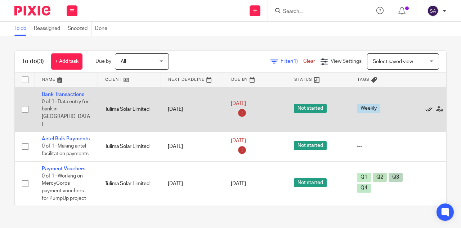
click at [430, 106] on icon at bounding box center [428, 109] width 7 height 7
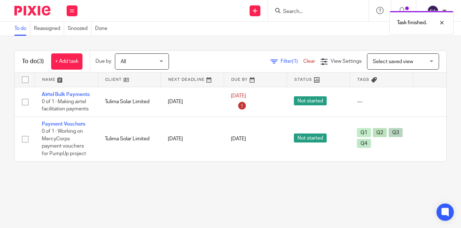
click at [430, 102] on icon at bounding box center [428, 101] width 7 height 7
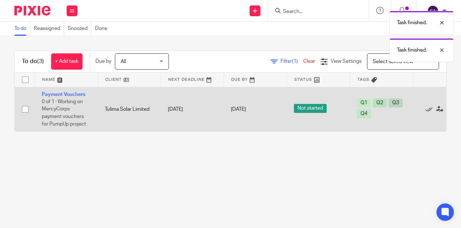
click at [316, 108] on span "Not started" at bounding box center [310, 108] width 33 height 9
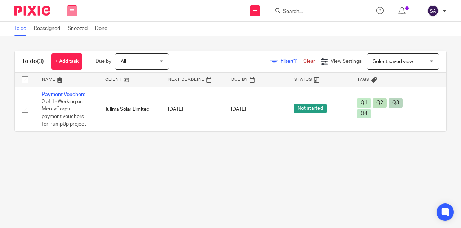
click at [73, 12] on icon at bounding box center [72, 11] width 4 height 4
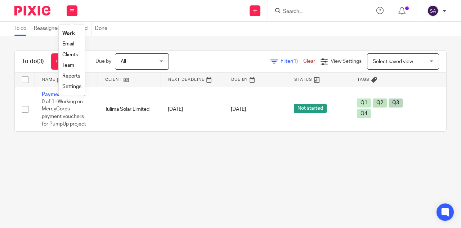
click at [69, 34] on link "Work" at bounding box center [68, 33] width 13 height 5
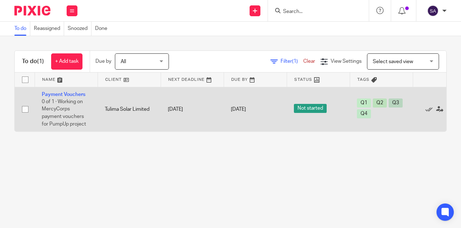
click at [315, 108] on span "Not started" at bounding box center [310, 108] width 33 height 9
click at [64, 96] on link "Payment Vouchers" at bounding box center [64, 94] width 44 height 5
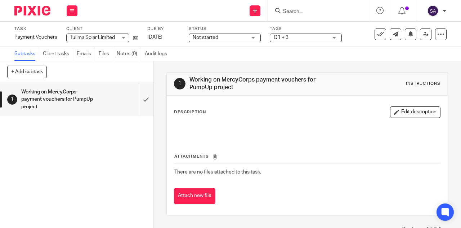
click at [242, 39] on span "Not started" at bounding box center [220, 38] width 54 height 8
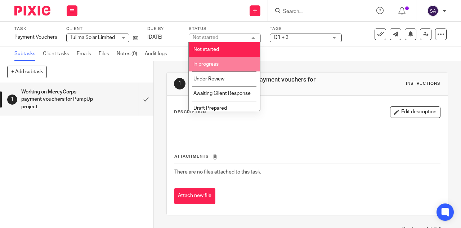
click at [211, 64] on span "In progress" at bounding box center [205, 64] width 25 height 5
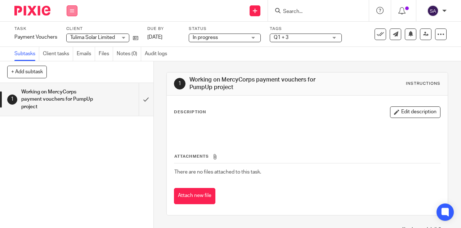
click at [73, 8] on button at bounding box center [72, 10] width 11 height 11
click at [75, 35] on li "Work" at bounding box center [71, 33] width 19 height 10
click at [68, 33] on link "Work" at bounding box center [68, 33] width 13 height 5
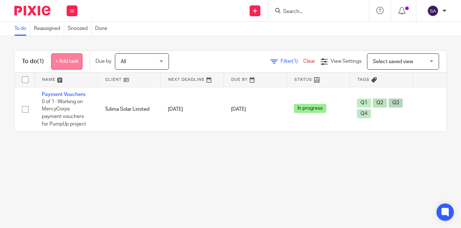
click at [73, 59] on link "+ Add task" at bounding box center [66, 61] width 31 height 16
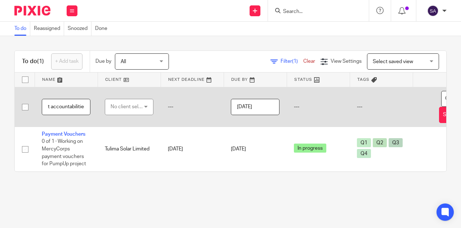
scroll to position [0, 92]
click at [51, 108] on input "Compiling and reviewing PumpUpproject accountabilities" at bounding box center [66, 107] width 49 height 16
click at [50, 105] on input "Compiling and reviewing PumpUpprojectand TulimaSolar accountabilities" at bounding box center [66, 107] width 49 height 16
click at [68, 108] on input "Compiling and reviewing PumpUp projectand TulimaSolar accountabilities" at bounding box center [66, 107] width 49 height 16
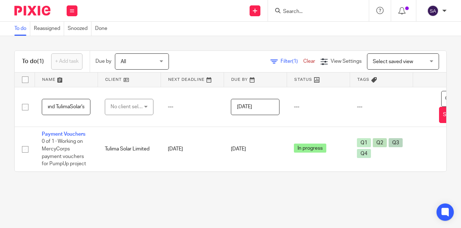
scroll to position [0, 97]
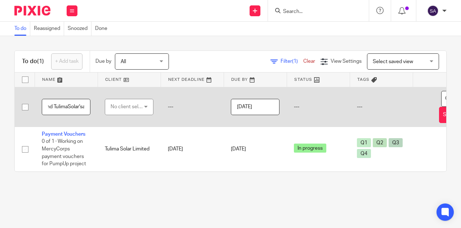
type input "Compiling and reviewing PumpUp project and TulimaSolar'saccountabilities"
click at [140, 103] on div "No client selected" at bounding box center [128, 106] width 34 height 15
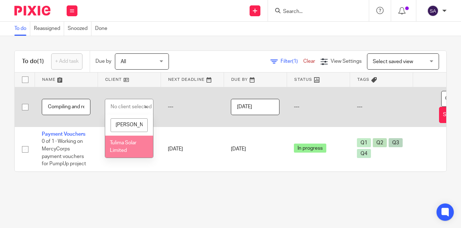
type input "[PERSON_NAME]"
click at [126, 148] on span "Tulima Solar Limited" at bounding box center [123, 146] width 27 height 13
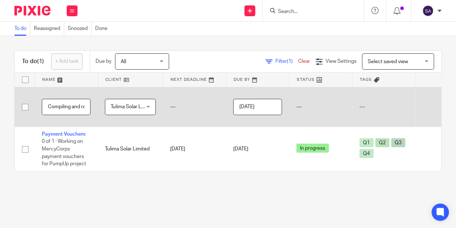
click at [276, 106] on input "[DATE]" at bounding box center [257, 107] width 49 height 16
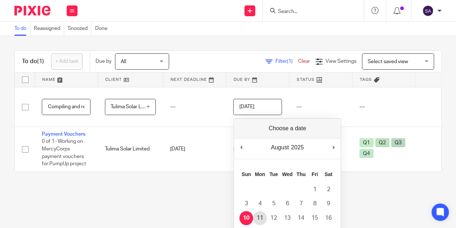
type input "2025-08-11"
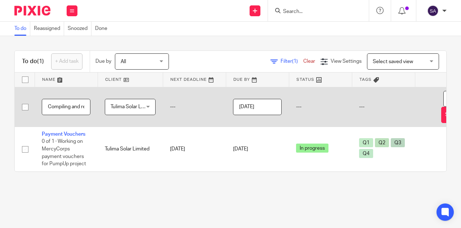
click at [63, 106] on input "Compiling and reviewing PumpUp project and TulimaSolar'saccountabilities" at bounding box center [66, 107] width 49 height 16
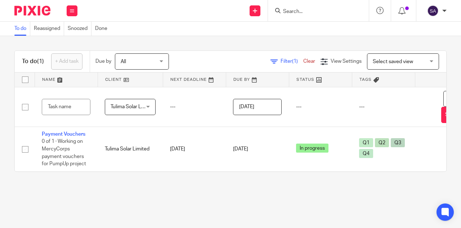
click at [74, 17] on div "Work Email Clients Team Reports Settings" at bounding box center [71, 10] width 25 height 21
click at [69, 33] on link "Work" at bounding box center [68, 33] width 13 height 5
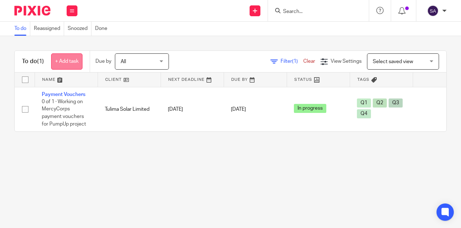
click at [67, 62] on link "+ Add task" at bounding box center [66, 61] width 31 height 16
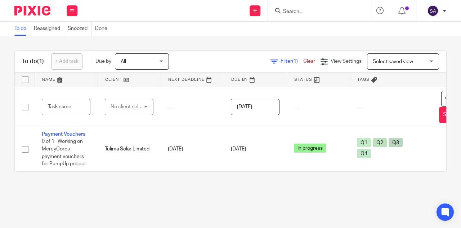
click at [303, 63] on link "Clear" at bounding box center [309, 61] width 12 height 5
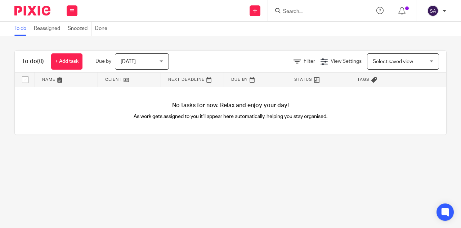
click at [156, 63] on span "[DATE]" at bounding box center [140, 61] width 38 height 15
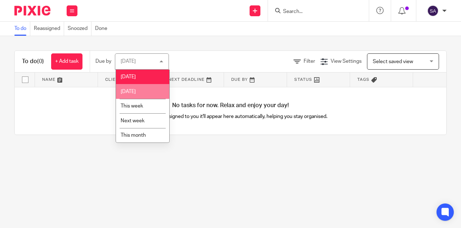
click at [144, 90] on li "[DATE]" at bounding box center [142, 91] width 53 height 15
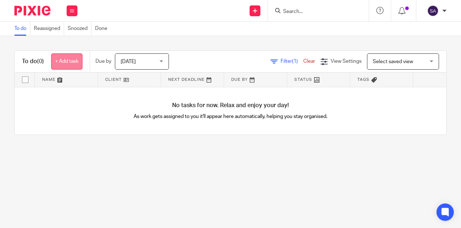
click at [62, 59] on link "+ Add task" at bounding box center [66, 61] width 31 height 16
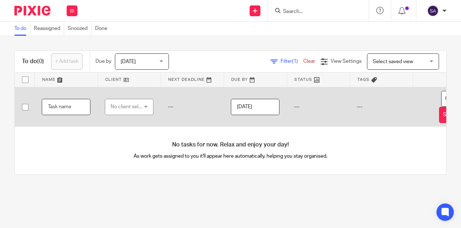
click at [65, 103] on input "text" at bounding box center [66, 107] width 49 height 16
paste input "Compiling and reviewing PumpUp project and TulimaSolar'saccountabilities"
type input "Compiling and reviewing PumpUp project and TulimaSolar'saccountabilities"
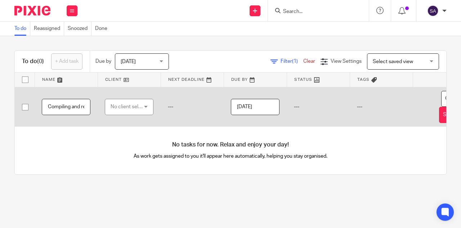
click at [133, 107] on div "No client selected" at bounding box center [128, 106] width 34 height 15
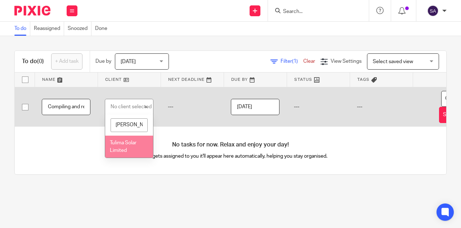
type input "tuli"
click at [129, 146] on li "Tulima Solar Limited" at bounding box center [129, 146] width 48 height 22
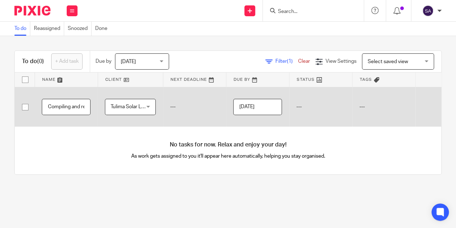
click at [269, 106] on input "[DATE]" at bounding box center [257, 107] width 49 height 16
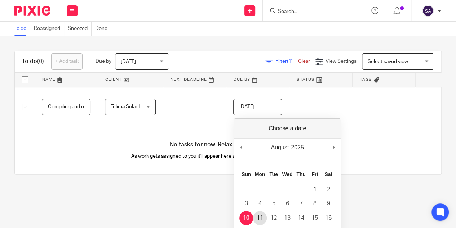
type input "2025-08-11"
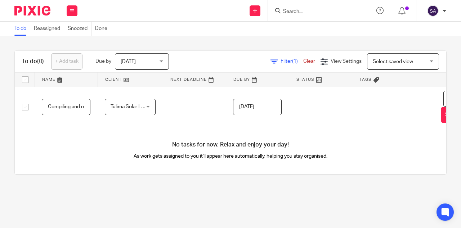
click at [313, 80] on link at bounding box center [320, 79] width 63 height 14
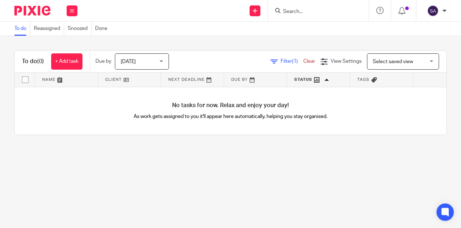
click at [40, 8] on img at bounding box center [32, 11] width 36 height 10
click at [303, 59] on link "Clear" at bounding box center [309, 61] width 12 height 5
click at [77, 19] on div "Work Email Clients Team Reports Settings" at bounding box center [71, 10] width 25 height 21
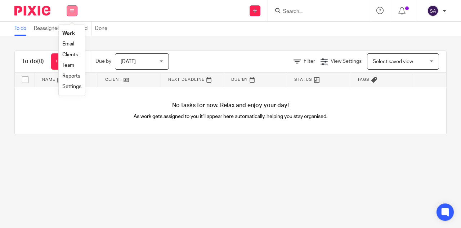
click at [75, 13] on button at bounding box center [72, 10] width 11 height 11
click at [74, 14] on button at bounding box center [72, 10] width 11 height 11
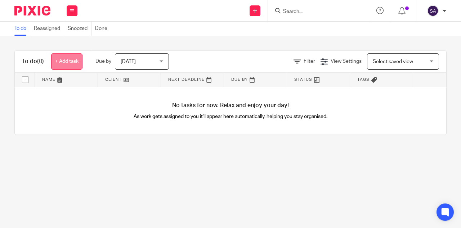
click at [73, 60] on link "+ Add task" at bounding box center [66, 61] width 31 height 16
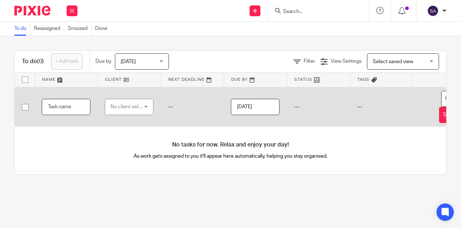
click at [62, 107] on input "text" at bounding box center [66, 107] width 49 height 16
paste input "Compiling and reviewing PumpUp project and TulimaSolar'saccountabilities"
type input "Compiling and reviewing PumpUp project and TulimaSolar'saccountabilities"
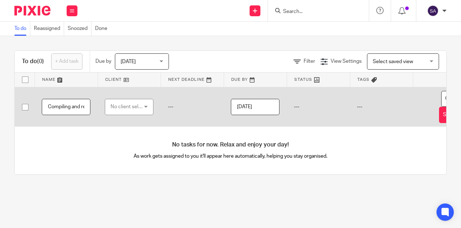
click at [122, 106] on div "No client selected" at bounding box center [128, 106] width 34 height 15
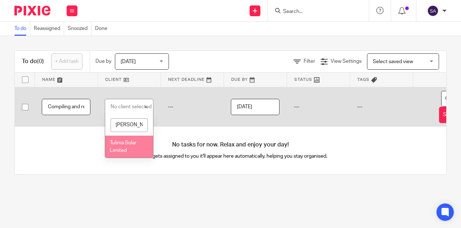
type input "tuli"
click at [130, 145] on li "Tulima Solar Limited" at bounding box center [129, 146] width 48 height 22
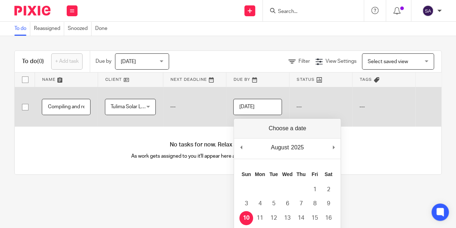
click at [265, 111] on input "[DATE]" at bounding box center [257, 107] width 49 height 16
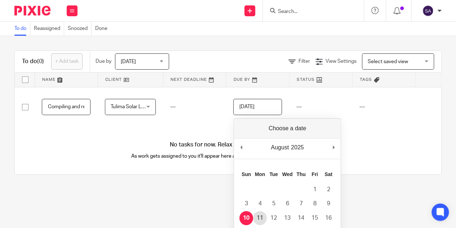
type input "2025-08-11"
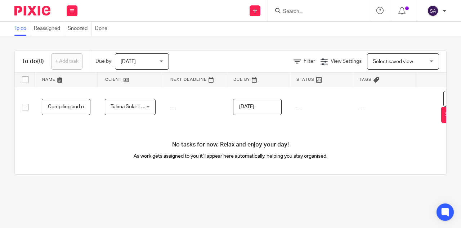
click at [380, 63] on span "Select saved view" at bounding box center [393, 61] width 40 height 5
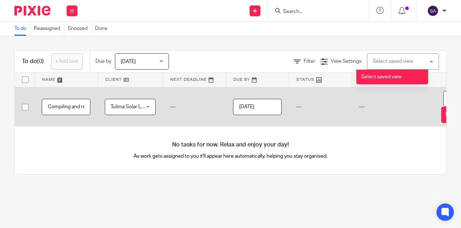
click at [389, 105] on td "---" at bounding box center [383, 107] width 63 height 40
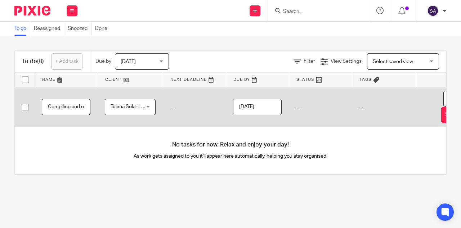
click at [297, 107] on td "---" at bounding box center [320, 107] width 63 height 40
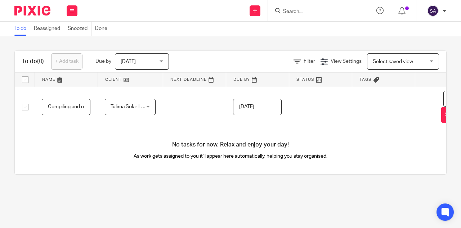
drag, startPoint x: 398, startPoint y: 97, endPoint x: 377, endPoint y: 80, distance: 26.9
click at [395, 98] on td "---" at bounding box center [383, 107] width 63 height 40
click at [71, 10] on icon at bounding box center [72, 11] width 4 height 4
click at [72, 33] on link "Work" at bounding box center [68, 33] width 13 height 5
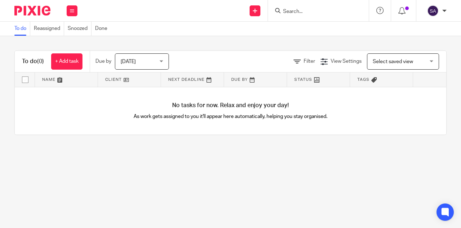
click at [385, 62] on span "Select saved view" at bounding box center [393, 61] width 40 height 5
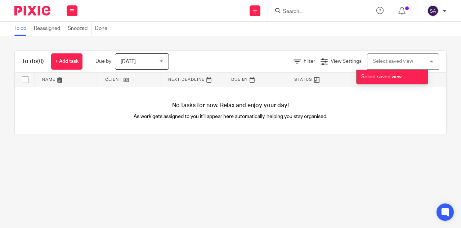
click at [384, 62] on div "Select saved view" at bounding box center [393, 61] width 40 height 5
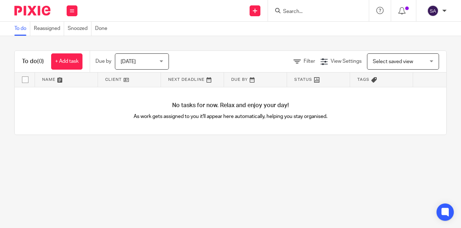
click at [183, 135] on div "No tasks for now. Relax and enjoy your day! As work gets assigned to you it'll …" at bounding box center [230, 111] width 431 height 48
click at [70, 11] on icon at bounding box center [72, 11] width 4 height 4
click at [72, 34] on link "Work" at bounding box center [68, 33] width 13 height 5
click at [62, 57] on link "+ Add task" at bounding box center [66, 61] width 31 height 16
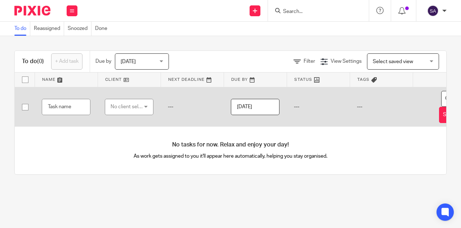
drag, startPoint x: 293, startPoint y: 103, endPoint x: 259, endPoint y: 103, distance: 34.2
click at [293, 103] on td "---" at bounding box center [318, 107] width 63 height 40
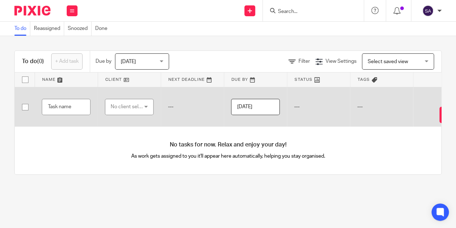
click at [254, 104] on input "[DATE]" at bounding box center [255, 107] width 49 height 16
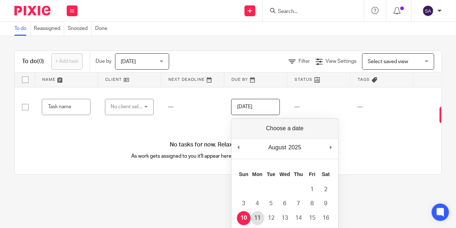
type input "2025-08-11"
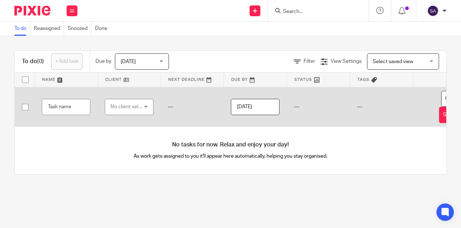
click at [372, 106] on td "---" at bounding box center [381, 107] width 63 height 40
click at [67, 103] on input "text" at bounding box center [66, 107] width 49 height 16
paste input "Compiling and reviewing PumpUp project and TulimaSolar'saccountabilities"
type input "Compiling and reviewing PumpUp project and TulimaSolar'saccountabilities"
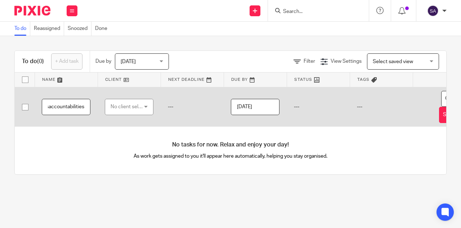
scroll to position [0, 0]
click at [135, 110] on div "No client selected" at bounding box center [128, 106] width 34 height 15
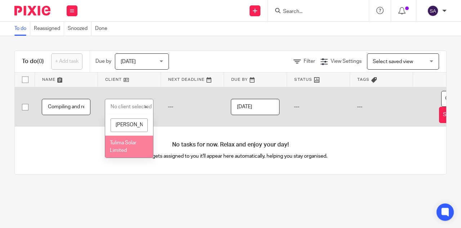
type input "tuli"
click at [108, 146] on li "Tulima Solar Limited" at bounding box center [129, 146] width 48 height 22
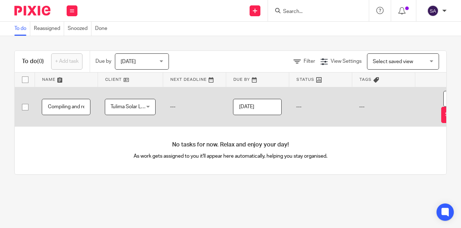
click at [143, 62] on span "Today" at bounding box center [140, 61] width 38 height 15
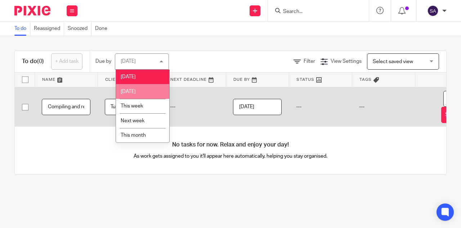
click at [136, 89] on span "[DATE]" at bounding box center [128, 91] width 15 height 5
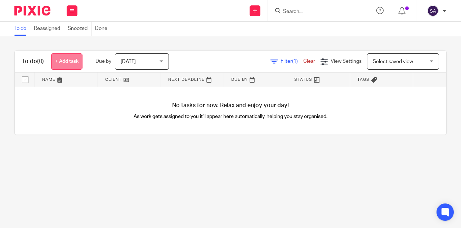
click at [77, 59] on link "+ Add task" at bounding box center [66, 61] width 31 height 16
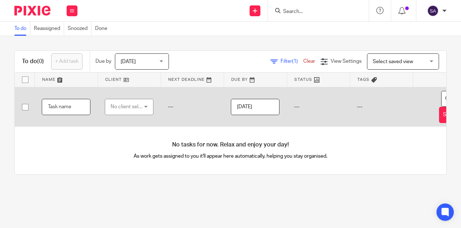
paste input "Compiling and reviewing PumpUp project and TulimaSolar'saccountabilities"
type input "Compiling and reviewing PumpUp project and TulimaSolar'saccountabilities"
click at [131, 108] on div "No client selected" at bounding box center [128, 106] width 34 height 15
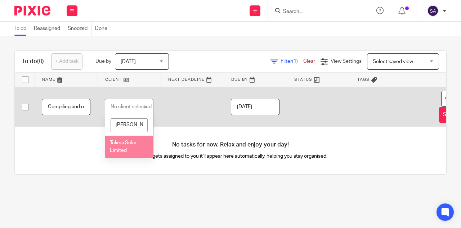
type input "tuli"
click at [112, 139] on li "Tulima Solar Limited" at bounding box center [129, 146] width 48 height 22
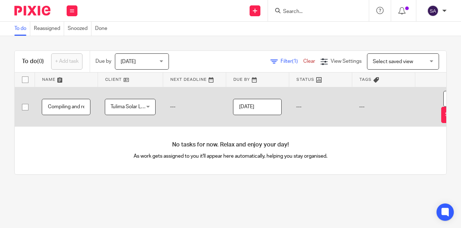
click at [263, 105] on input "2025-08-10" at bounding box center [257, 107] width 49 height 16
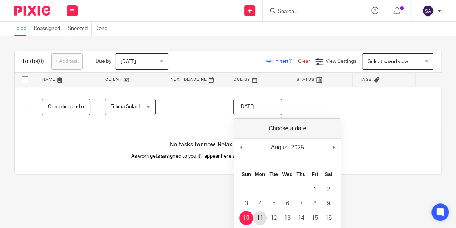
type input "2025-08-11"
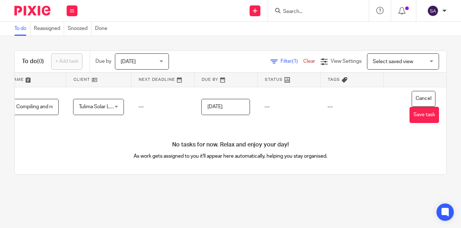
scroll to position [0, 43]
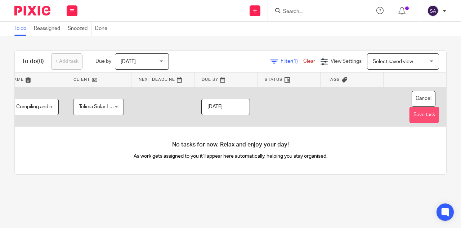
click at [416, 115] on button "Save task" at bounding box center [424, 115] width 30 height 16
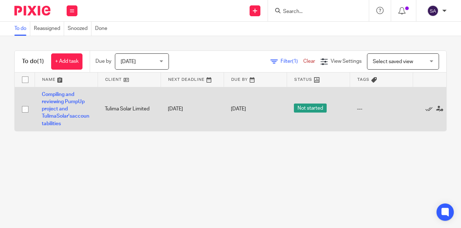
click at [59, 104] on td "Compiling and reviewing PumpUp project and TulimaSolar'saccountabilities" at bounding box center [66, 109] width 63 height 44
click at [59, 93] on link "Compiling and reviewing PumpUp project and TulimaSolar'saccountabilities" at bounding box center [66, 109] width 48 height 34
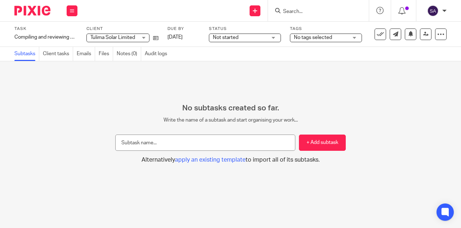
click at [230, 39] on span "Not started" at bounding box center [226, 37] width 26 height 5
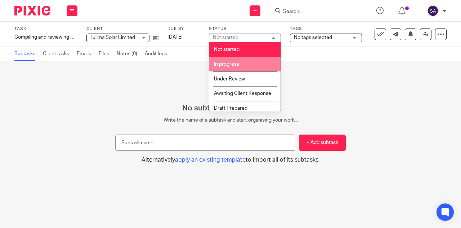
click at [226, 63] on span "In progress" at bounding box center [226, 64] width 25 height 5
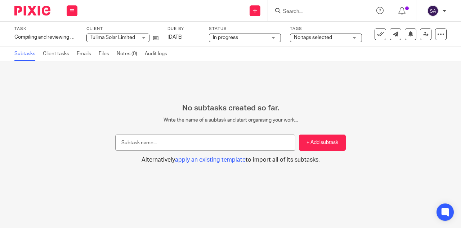
click at [310, 38] on span "No tags selected" at bounding box center [313, 37] width 38 height 5
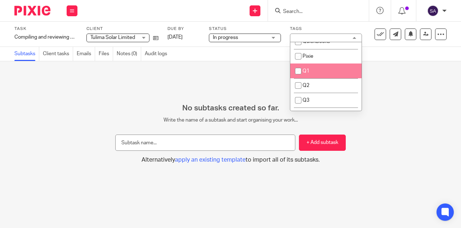
scroll to position [72, 0]
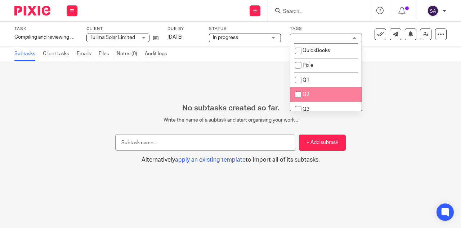
click at [306, 98] on li "Q2" at bounding box center [325, 94] width 71 height 15
checkbox input "true"
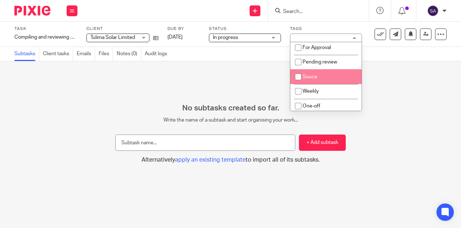
scroll to position [319, 0]
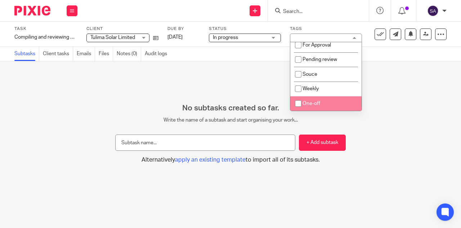
click at [393, 97] on div "No subtasks created so far. Write the name of a subtask and start organising yo…" at bounding box center [230, 144] width 461 height 166
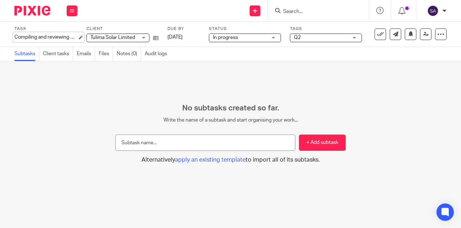
click at [56, 33] on div "Compiling and reviewing PumpUp project and TulimaSolar'saccountabilities Save C…" at bounding box center [45, 36] width 63 height 7
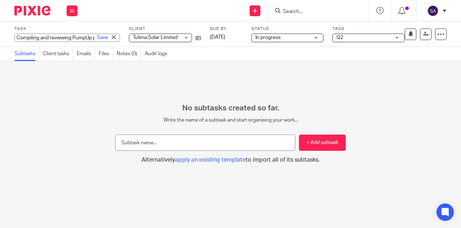
click at [34, 37] on input "Compiling and reviewing PumpUp project and TulimaSolar'saccountabilities" at bounding box center [67, 37] width 106 height 8
click at [60, 37] on input "Compiling and reviewing PumpUp project and TulimaSolar'saccountabilities" at bounding box center [67, 37] width 106 height 8
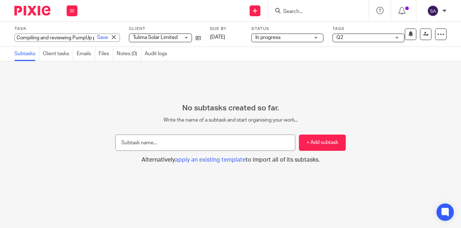
click at [60, 37] on input "Compiling and reviewing PumpUp project and TulimaSolar'saccountabilities" at bounding box center [67, 37] width 106 height 8
click at [61, 38] on input "Compiling and reviewing PumpUp project and TulimaSolar'saccountabilities" at bounding box center [67, 37] width 106 height 8
click at [63, 37] on input "Compiling and reviewing PumpUp project and TulimaSolar'saccountabilities" at bounding box center [67, 37] width 106 height 8
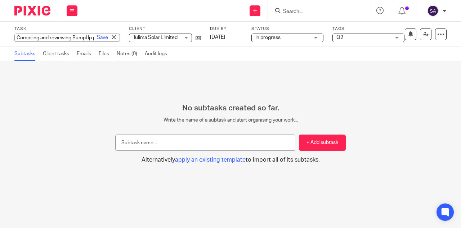
click at [63, 37] on input "Compiling and reviewing PumpUp project and TulimaSolar'saccountabilities" at bounding box center [67, 37] width 106 height 8
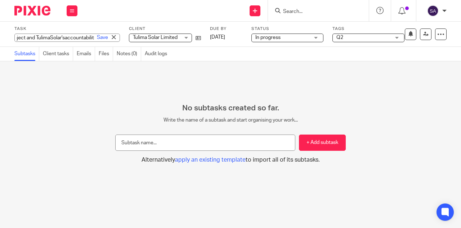
click at [66, 38] on input "Compiling and reviewing PumpUp project and TulimaSolar'saccountabilities" at bounding box center [67, 37] width 106 height 8
type input "Compiling and reviewing PumpUp project and TulimaSolar's accountabilities"
click at [97, 38] on link "Save" at bounding box center [102, 37] width 11 height 7
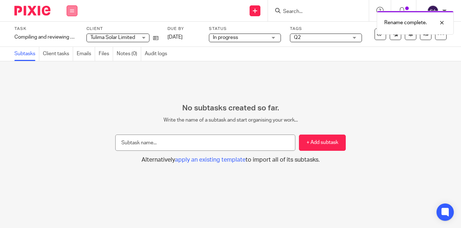
click at [71, 8] on button at bounding box center [72, 10] width 11 height 11
click at [68, 34] on link "Work" at bounding box center [68, 33] width 13 height 5
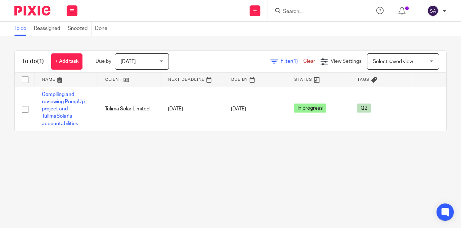
click at [270, 60] on link "Filter (1)" at bounding box center [286, 61] width 33 height 5
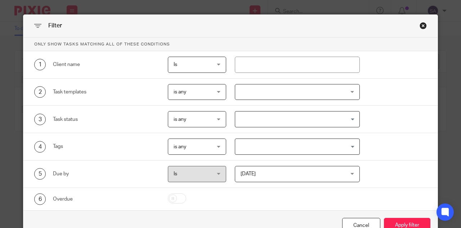
click at [259, 178] on span "[DATE]" at bounding box center [288, 173] width 95 height 15
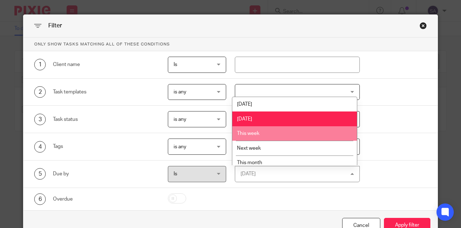
scroll to position [34, 0]
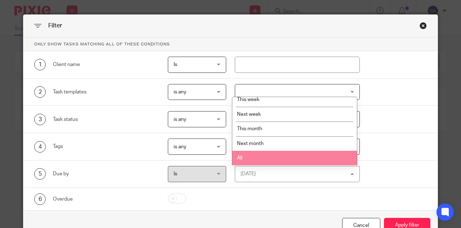
click at [247, 157] on li "All" at bounding box center [294, 158] width 125 height 15
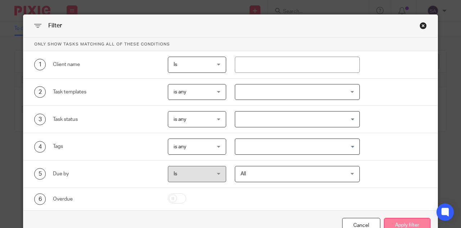
click at [412, 226] on button "Apply filter" at bounding box center [407, 224] width 46 height 15
